Goal: Find contact information: Find contact information

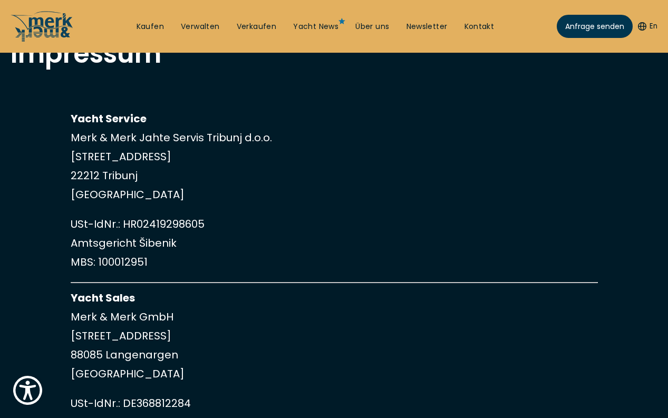
scroll to position [66, 0]
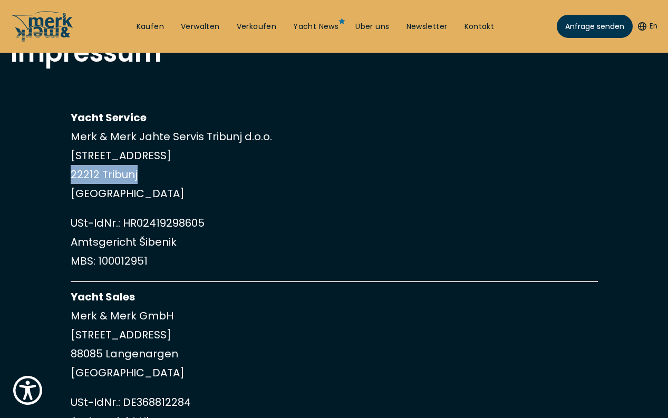
drag, startPoint x: 71, startPoint y: 176, endPoint x: 139, endPoint y: 176, distance: 68.1
click at [139, 176] on p "Yacht Service Merk & Merk Jahte Servis Tribunj d.o.o. Jurjevgradska 2 22212 Tri…" at bounding box center [335, 155] width 528 height 95
copy p "22212 Tribunj"
click at [162, 190] on p "Yacht Service Merk & Merk Jahte Servis Tribunj d.o.o. Jurjevgradska 2 22212 Tri…" at bounding box center [335, 155] width 528 height 95
click at [161, 243] on p "USt-IdNr.: HR02419298605 Amtsgericht Šibenik MBS: 100012951" at bounding box center [335, 242] width 528 height 57
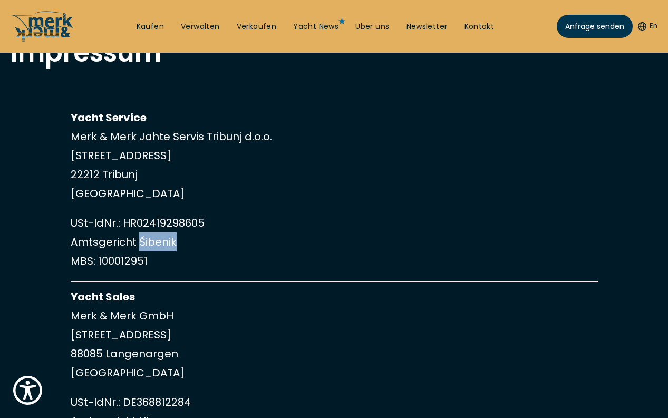
click at [161, 243] on p "USt-IdNr.: HR02419298605 Amtsgericht Šibenik MBS: 100012951" at bounding box center [335, 242] width 528 height 57
copy p "Šibenik"
click at [104, 237] on p "USt-IdNr.: HR02419298605 Amtsgericht Šibenik MBS: 100012951" at bounding box center [335, 242] width 528 height 57
drag, startPoint x: 73, startPoint y: 263, endPoint x: 145, endPoint y: 265, distance: 71.8
click at [145, 265] on p "USt-IdNr.: HR02419298605 Amtsgericht Šibenik MBS: 100012951" at bounding box center [335, 242] width 528 height 57
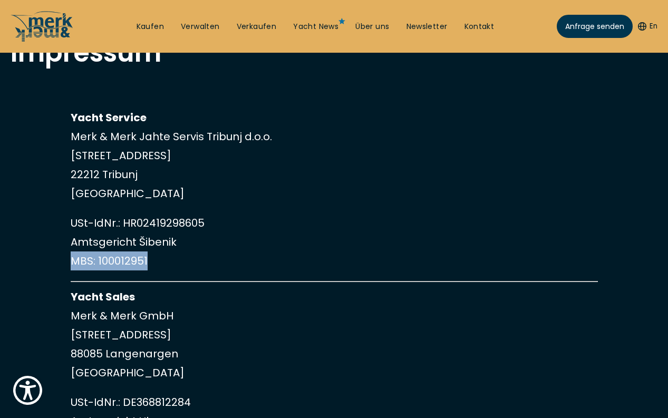
drag, startPoint x: 155, startPoint y: 259, endPoint x: 68, endPoint y: 262, distance: 87.6
copy p "MBS: 100012951"
